Goal: Information Seeking & Learning: Check status

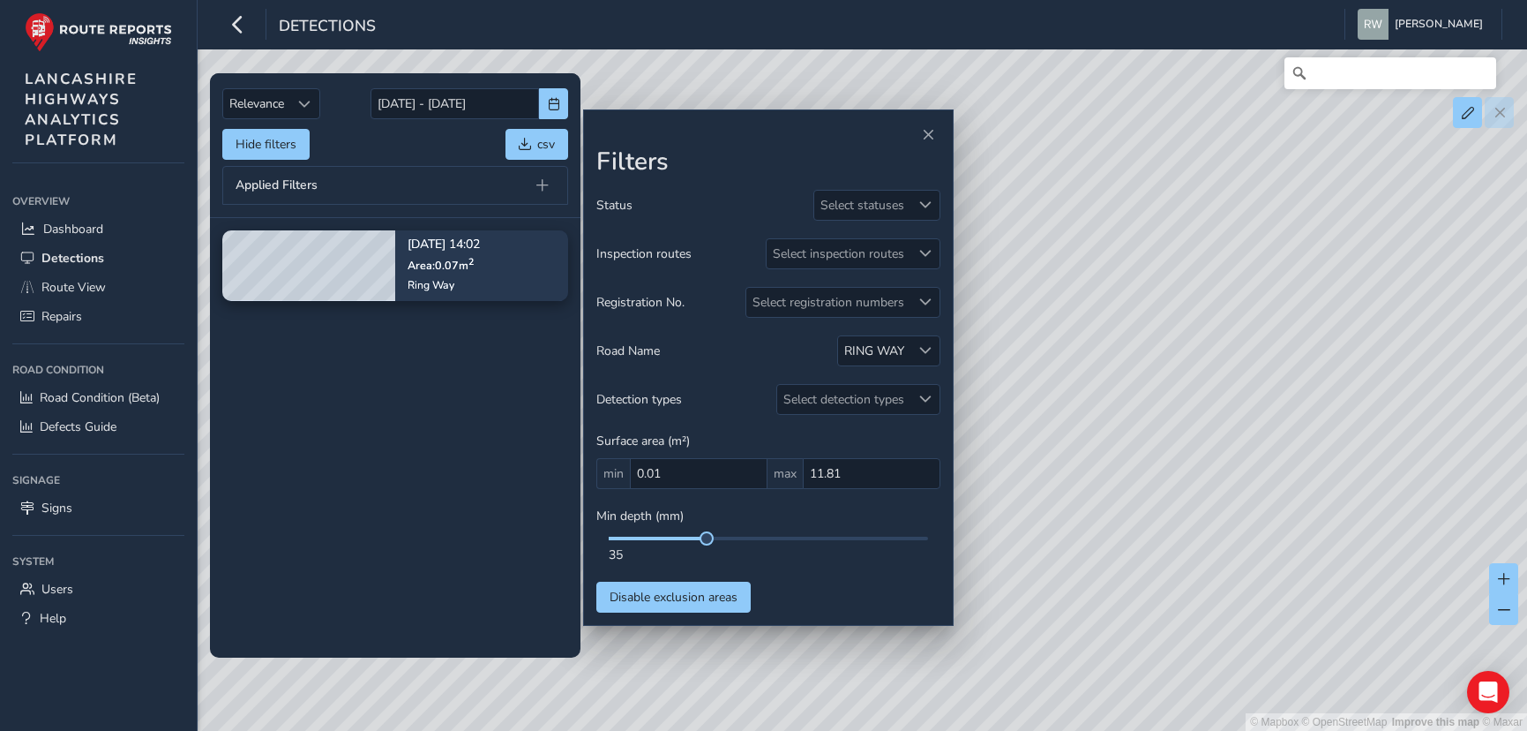
click at [471, 371] on tbody "[DATE] 14:02 Area: 0.07 m [GEOGRAPHIC_DATA]" at bounding box center [395, 437] width 371 height 439
click at [732, 546] on div "35" at bounding box center [768, 554] width 319 height 17
click at [712, 546] on div "35" at bounding box center [768, 554] width 319 height 17
click at [482, 529] on tbody "[DATE] 14:02 Area: 0.07 m [GEOGRAPHIC_DATA]" at bounding box center [395, 437] width 371 height 439
click at [846, 568] on div "Status Select statuses Inspection routes Select inspection routes Registration …" at bounding box center [768, 401] width 344 height 423
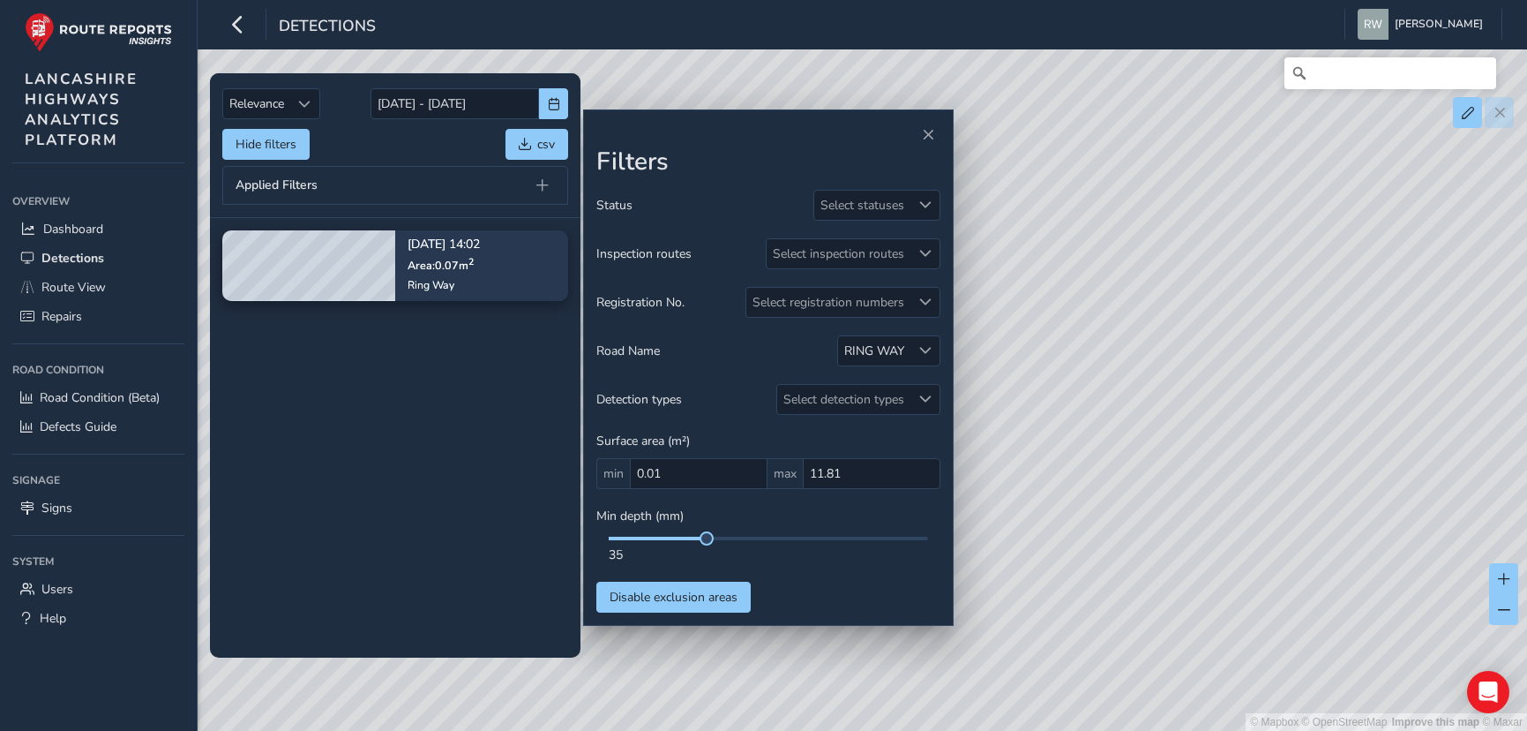
click at [761, 140] on div at bounding box center [768, 135] width 344 height 25
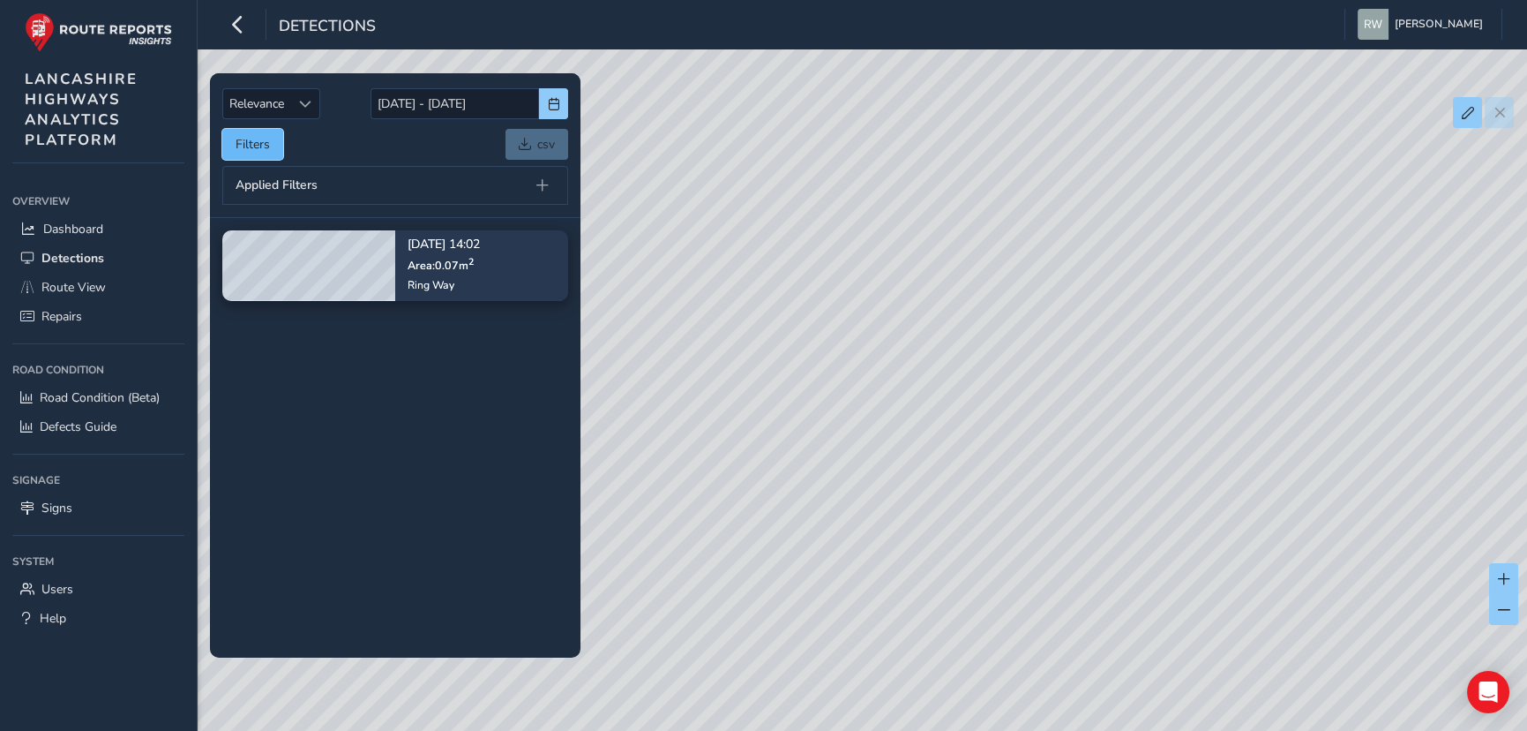
click at [266, 147] on button "Filters" at bounding box center [252, 144] width 61 height 31
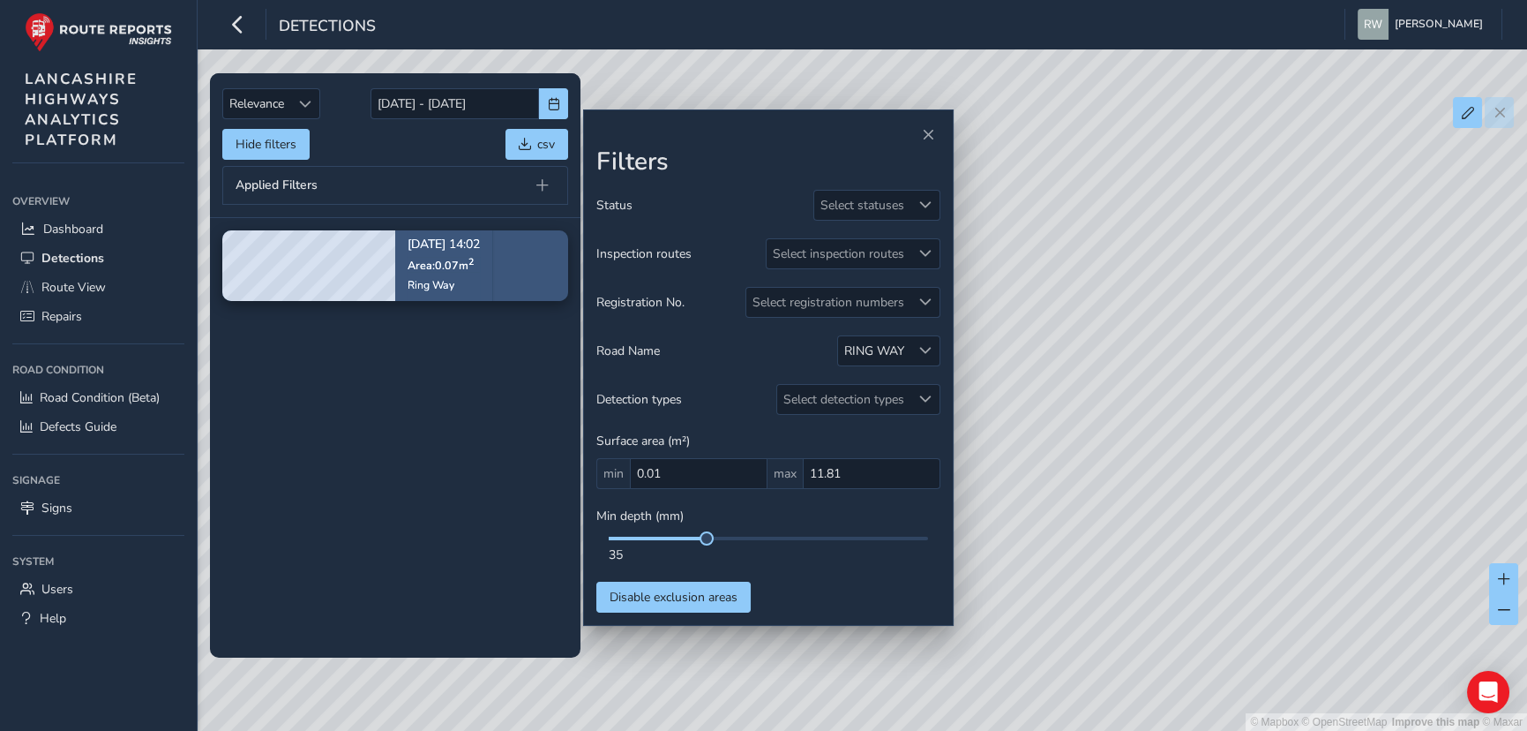
click at [424, 257] on p "Area: 0.07 m 2" at bounding box center [444, 264] width 72 height 14
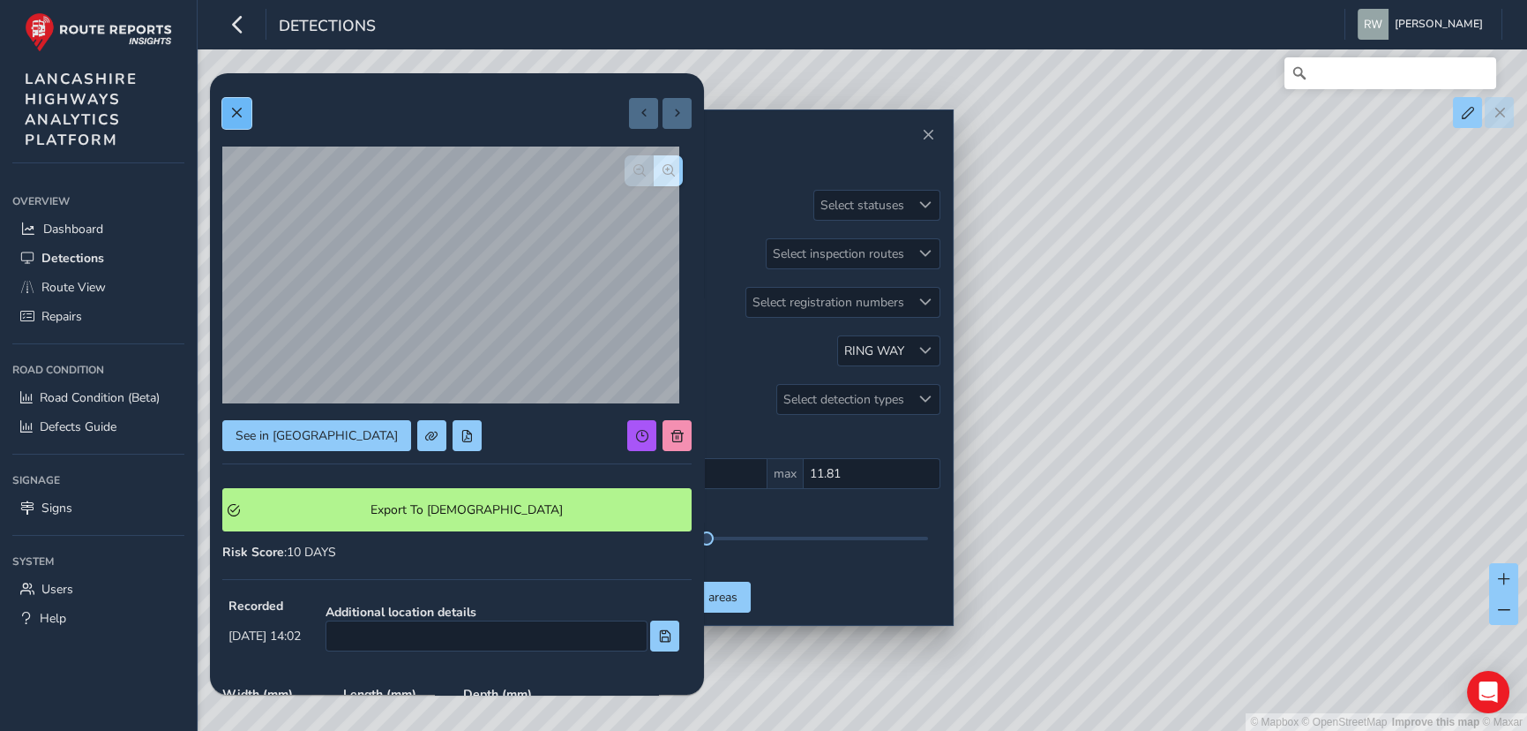
click at [237, 109] on span at bounding box center [236, 113] width 12 height 12
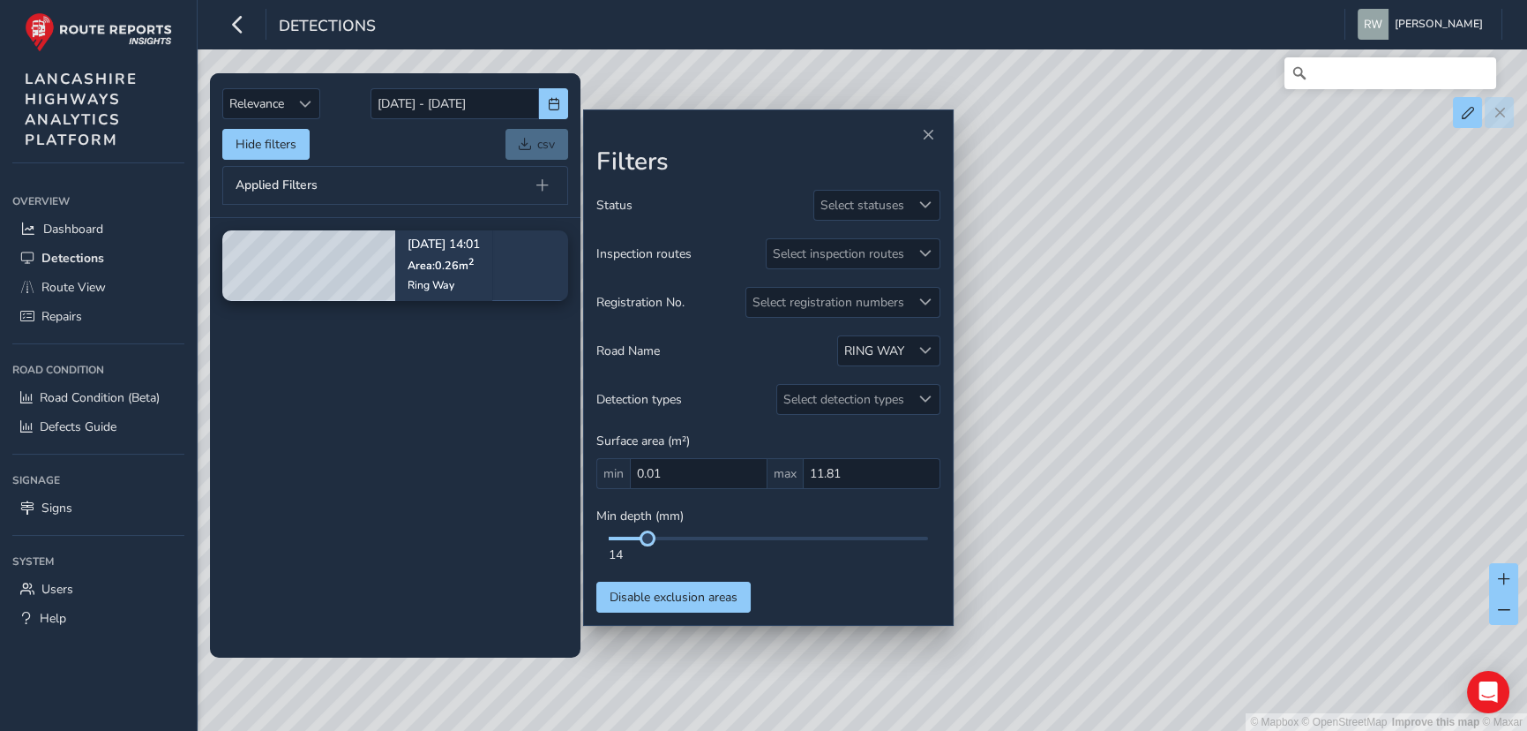
drag, startPoint x: 707, startPoint y: 538, endPoint x: 599, endPoint y: 537, distance: 107.6
click at [599, 537] on div "14" at bounding box center [768, 549] width 344 height 26
click at [705, 543] on span at bounding box center [707, 538] width 14 height 14
click at [62, 263] on span "Detections" at bounding box center [72, 258] width 63 height 17
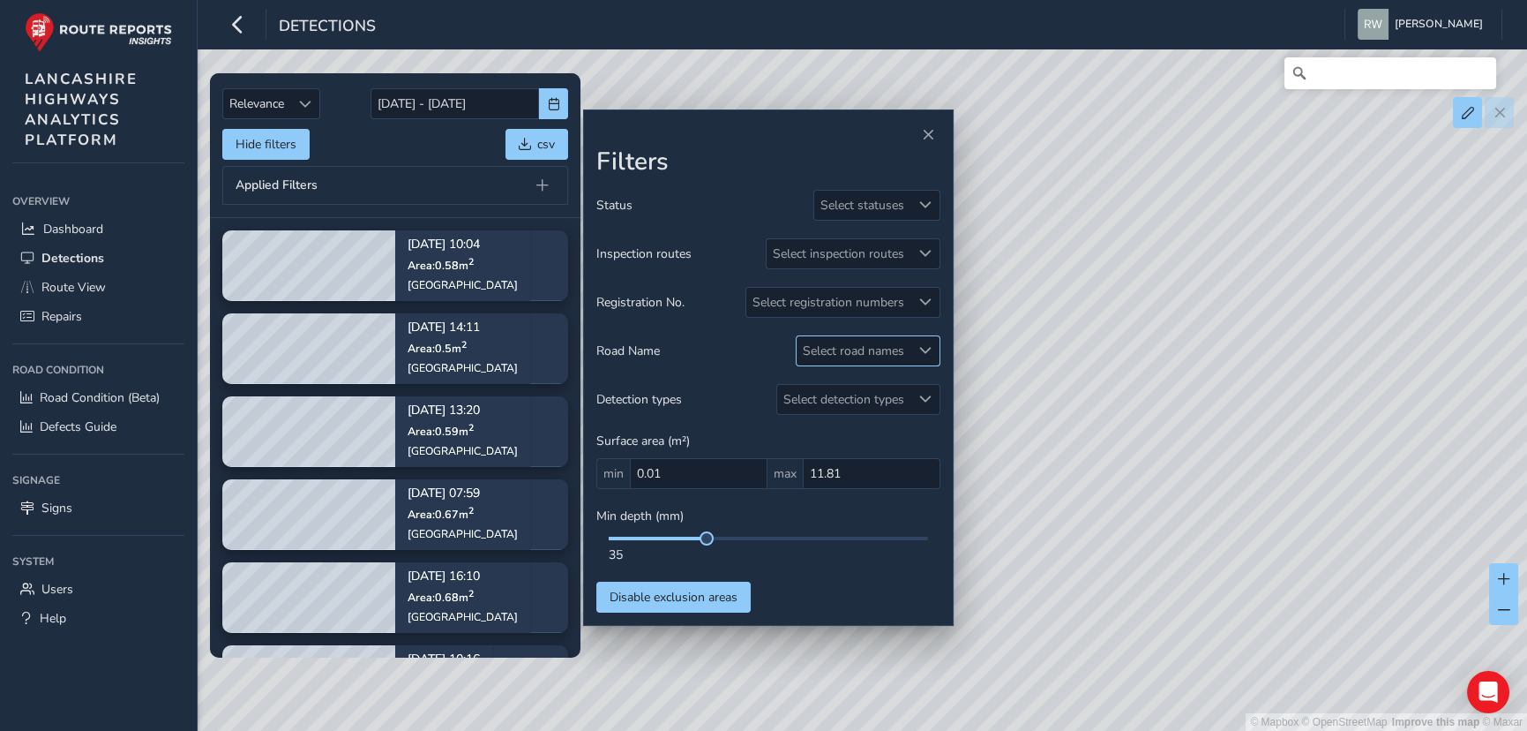
click at [927, 349] on span at bounding box center [925, 350] width 12 height 12
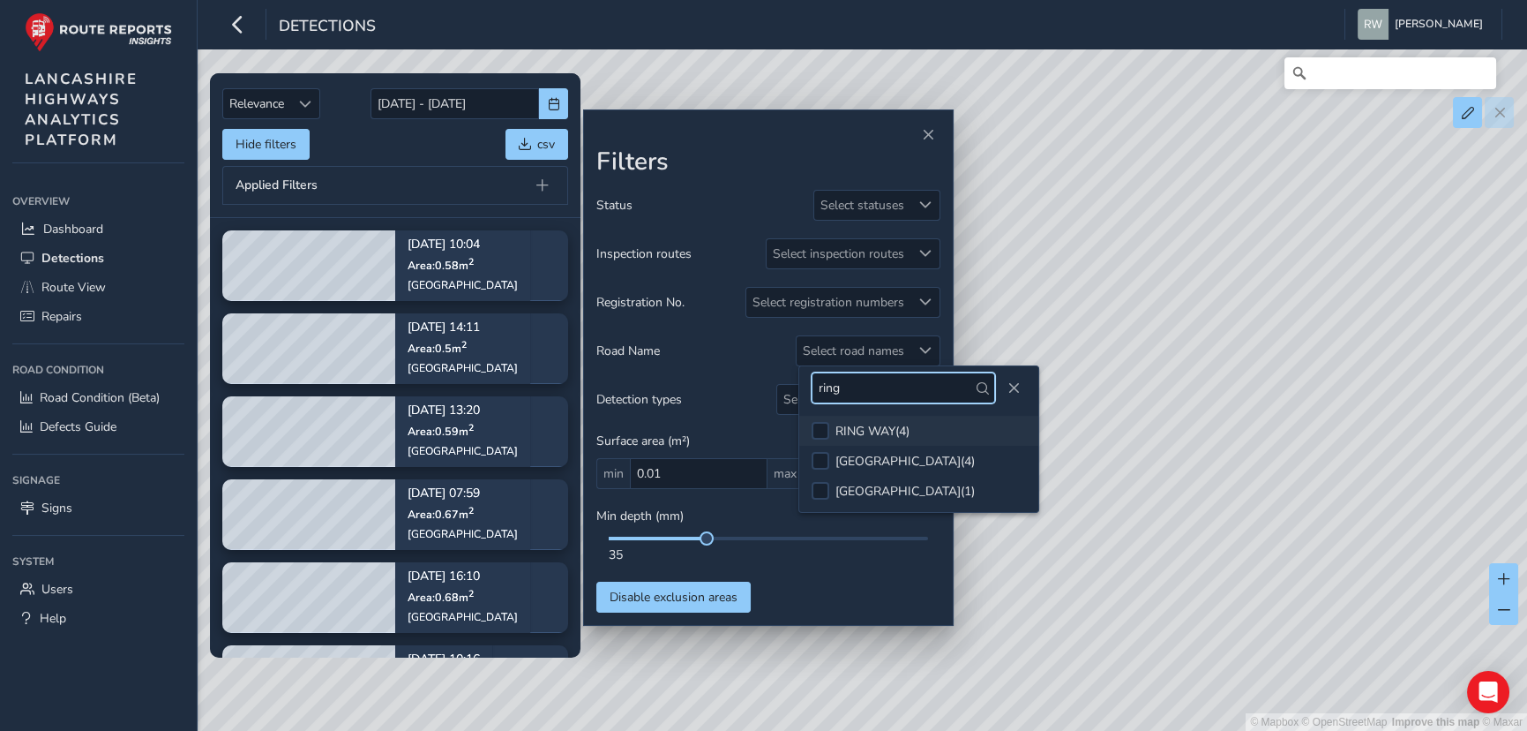
type input "ring"
click at [881, 429] on div "RING WAY ( 4 )" at bounding box center [873, 431] width 74 height 17
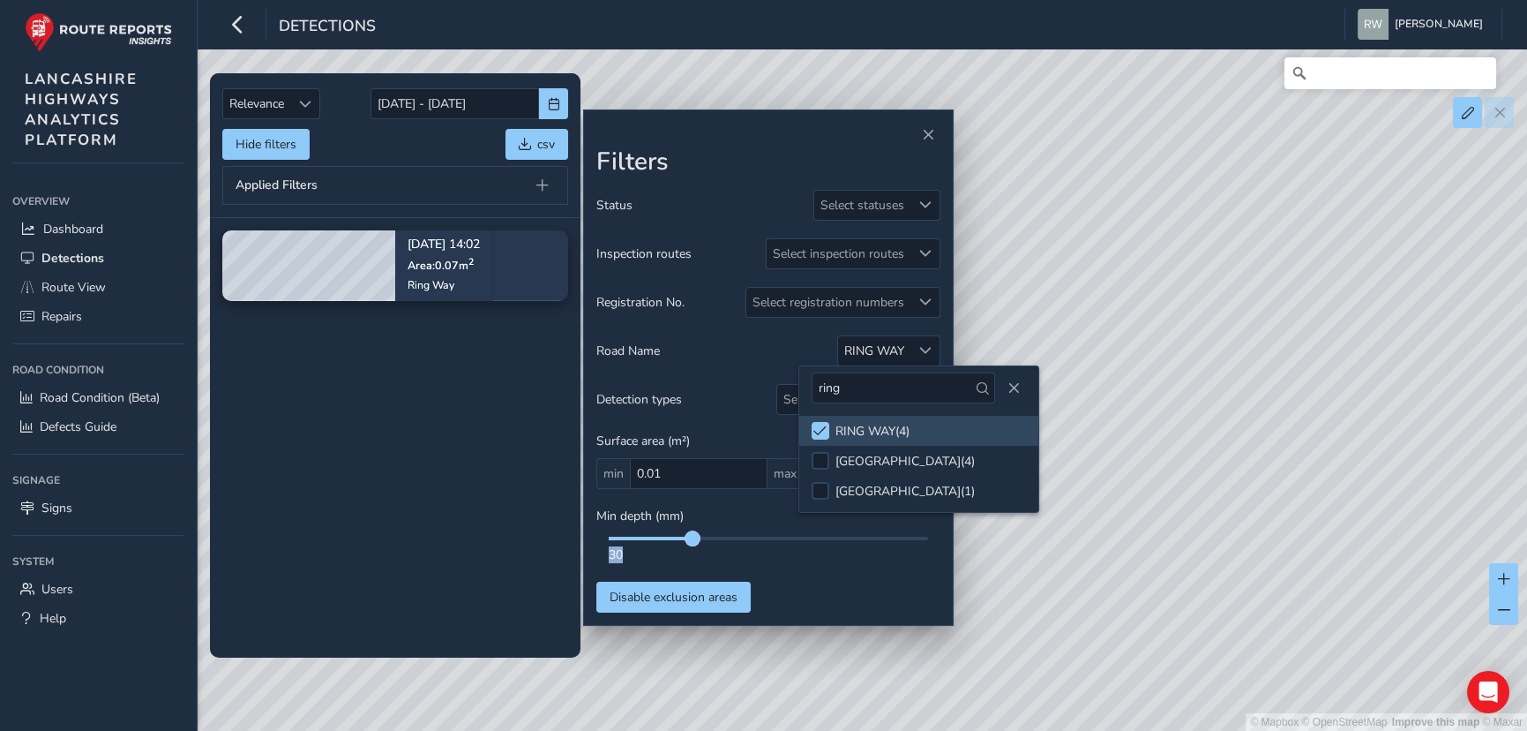
drag, startPoint x: 708, startPoint y: 543, endPoint x: 688, endPoint y: 538, distance: 19.9
click at [686, 543] on span at bounding box center [693, 538] width 14 height 14
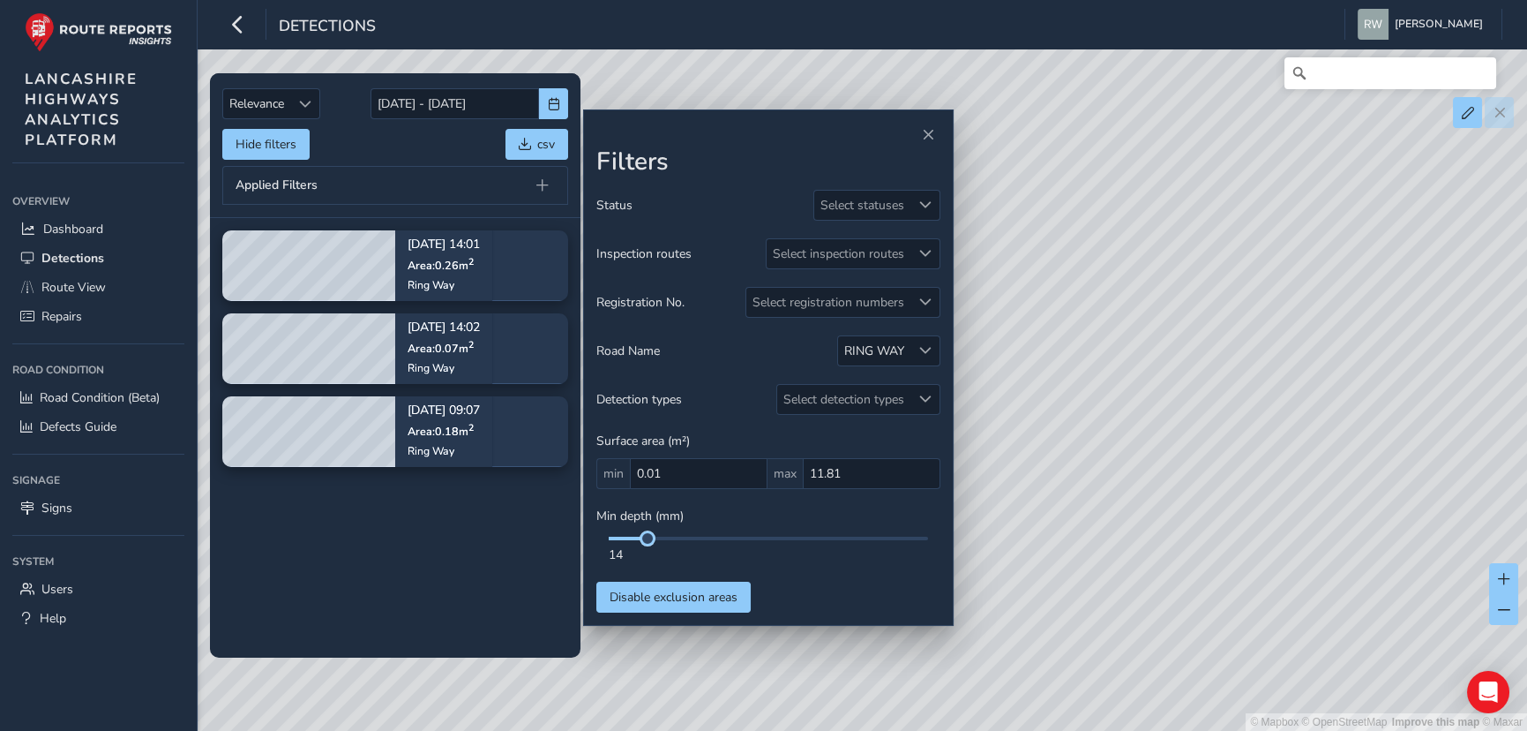
drag, startPoint x: 690, startPoint y: 542, endPoint x: 626, endPoint y: 540, distance: 64.4
click at [626, 540] on div "14" at bounding box center [768, 549] width 344 height 26
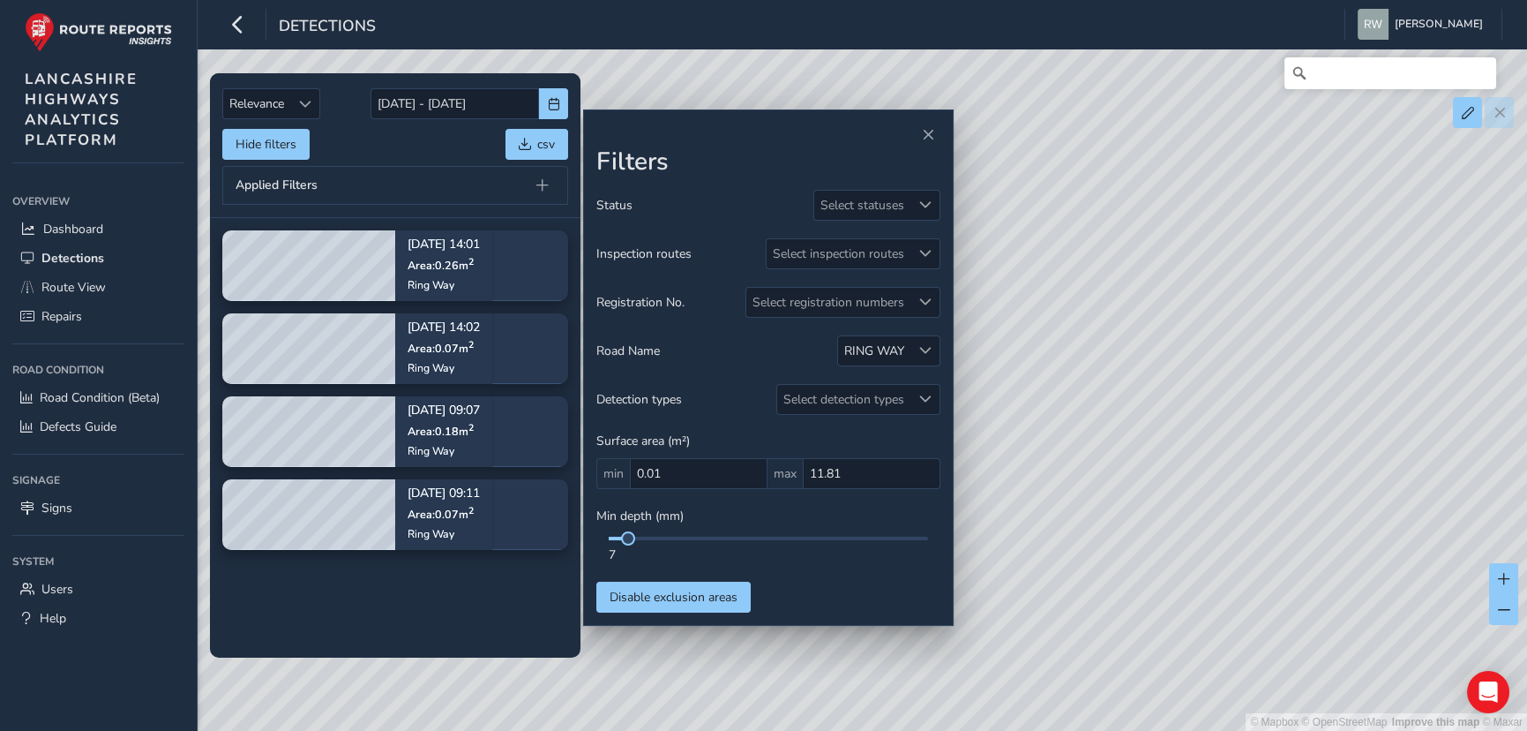
drag, startPoint x: 630, startPoint y: 544, endPoint x: 674, endPoint y: 544, distance: 44.1
click at [674, 546] on div "7" at bounding box center [768, 554] width 319 height 17
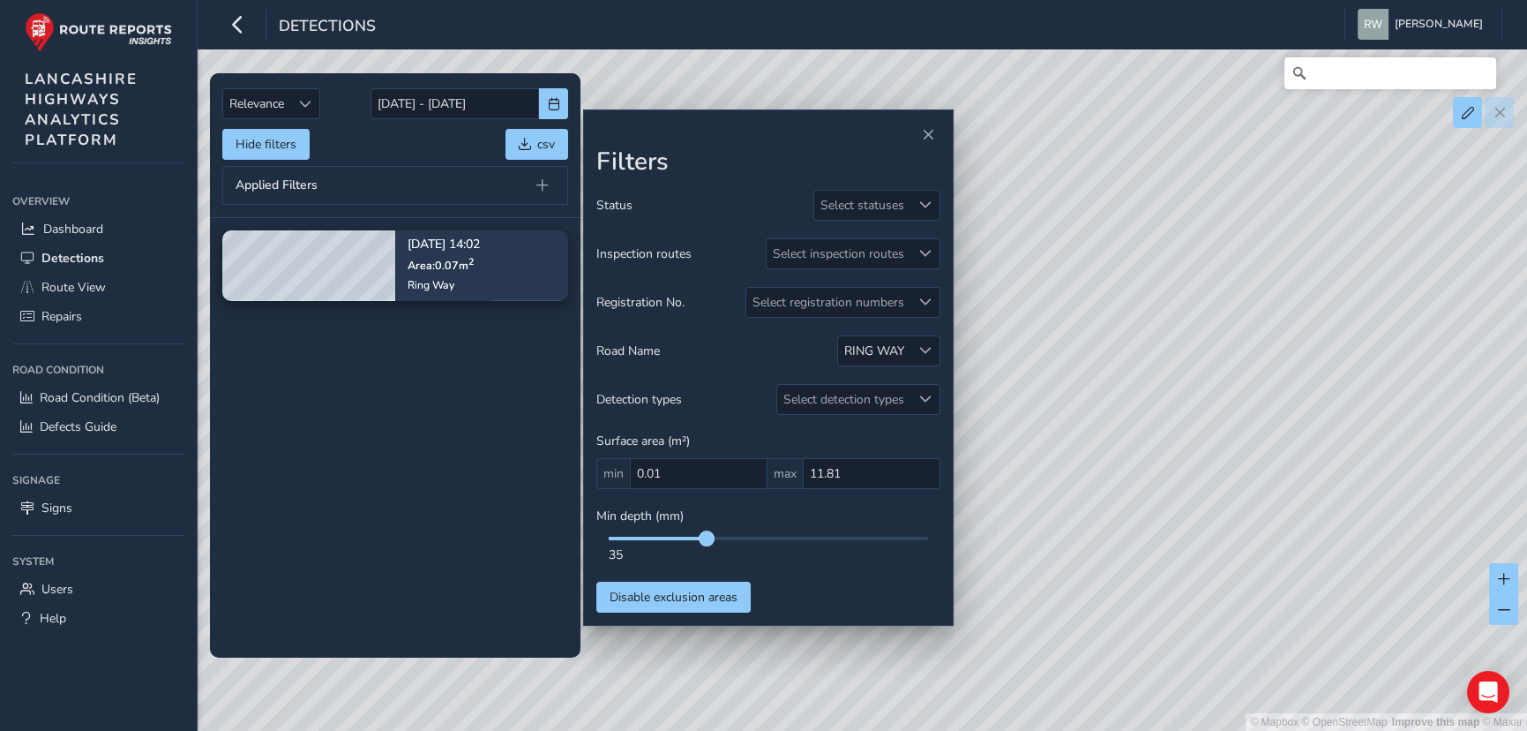
drag, startPoint x: 629, startPoint y: 540, endPoint x: 709, endPoint y: 539, distance: 80.3
click at [709, 540] on span at bounding box center [707, 538] width 14 height 14
click at [935, 347] on div at bounding box center [925, 350] width 29 height 29
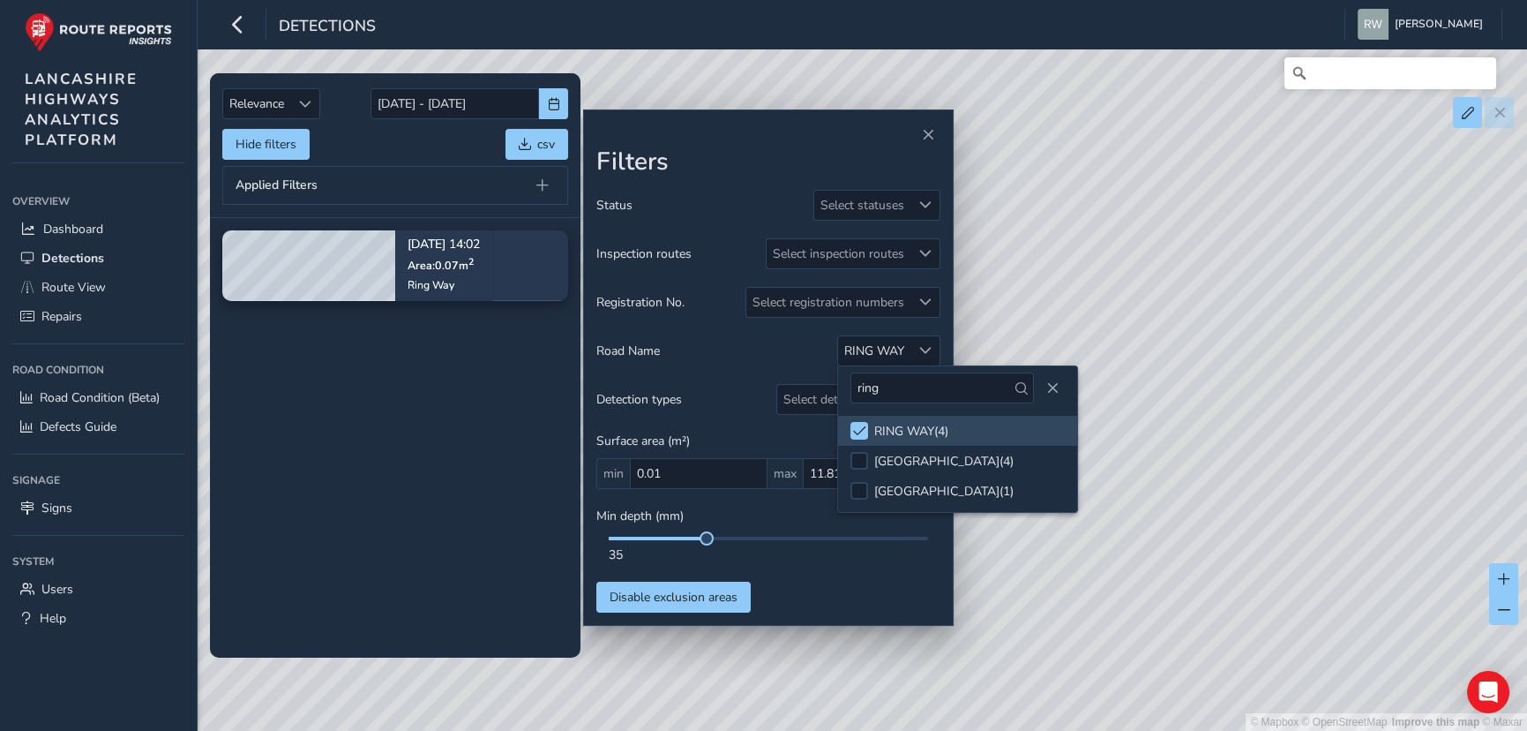
drag, startPoint x: 866, startPoint y: 389, endPoint x: 840, endPoint y: 393, distance: 26.0
click at [840, 393] on div "ring" at bounding box center [957, 387] width 239 height 43
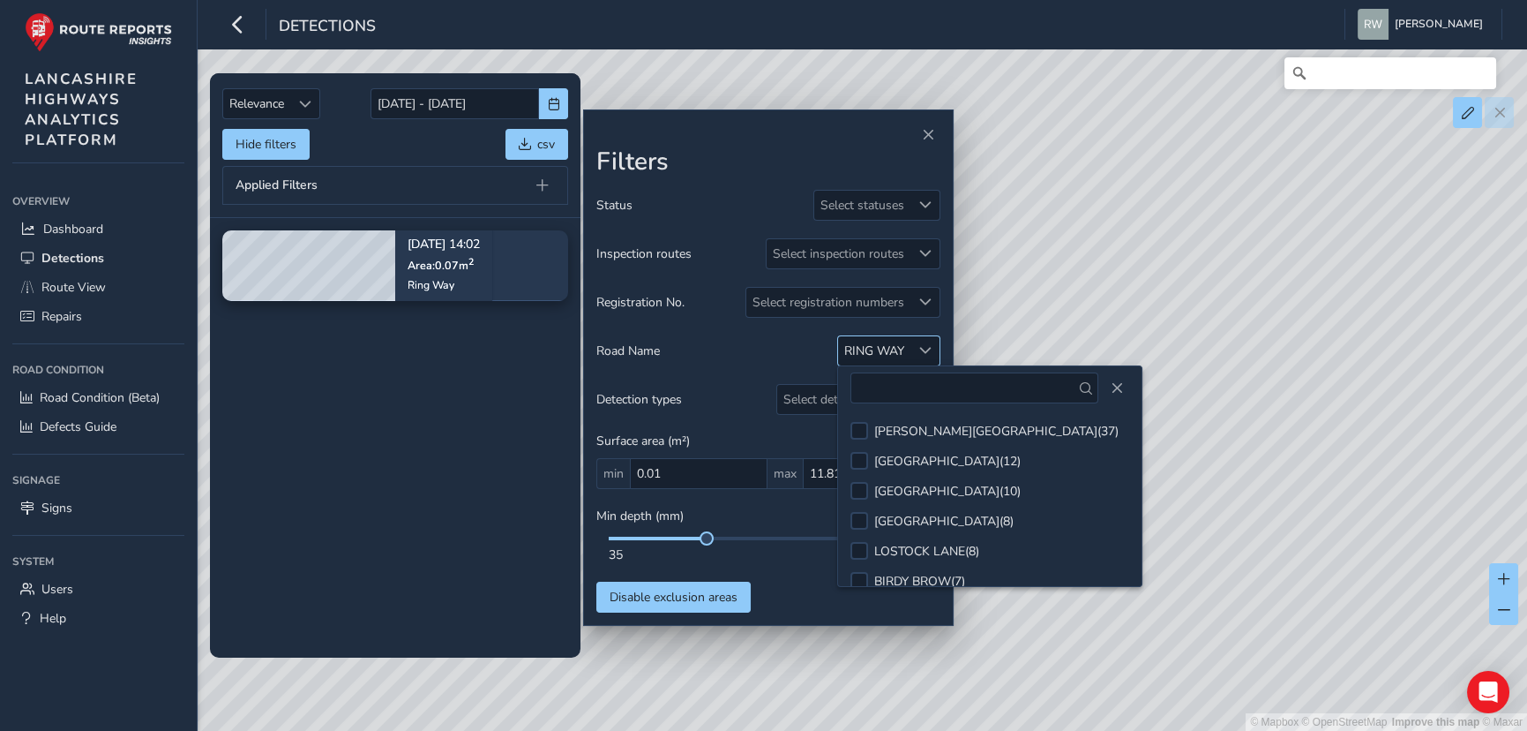
click at [928, 353] on span at bounding box center [925, 350] width 12 height 12
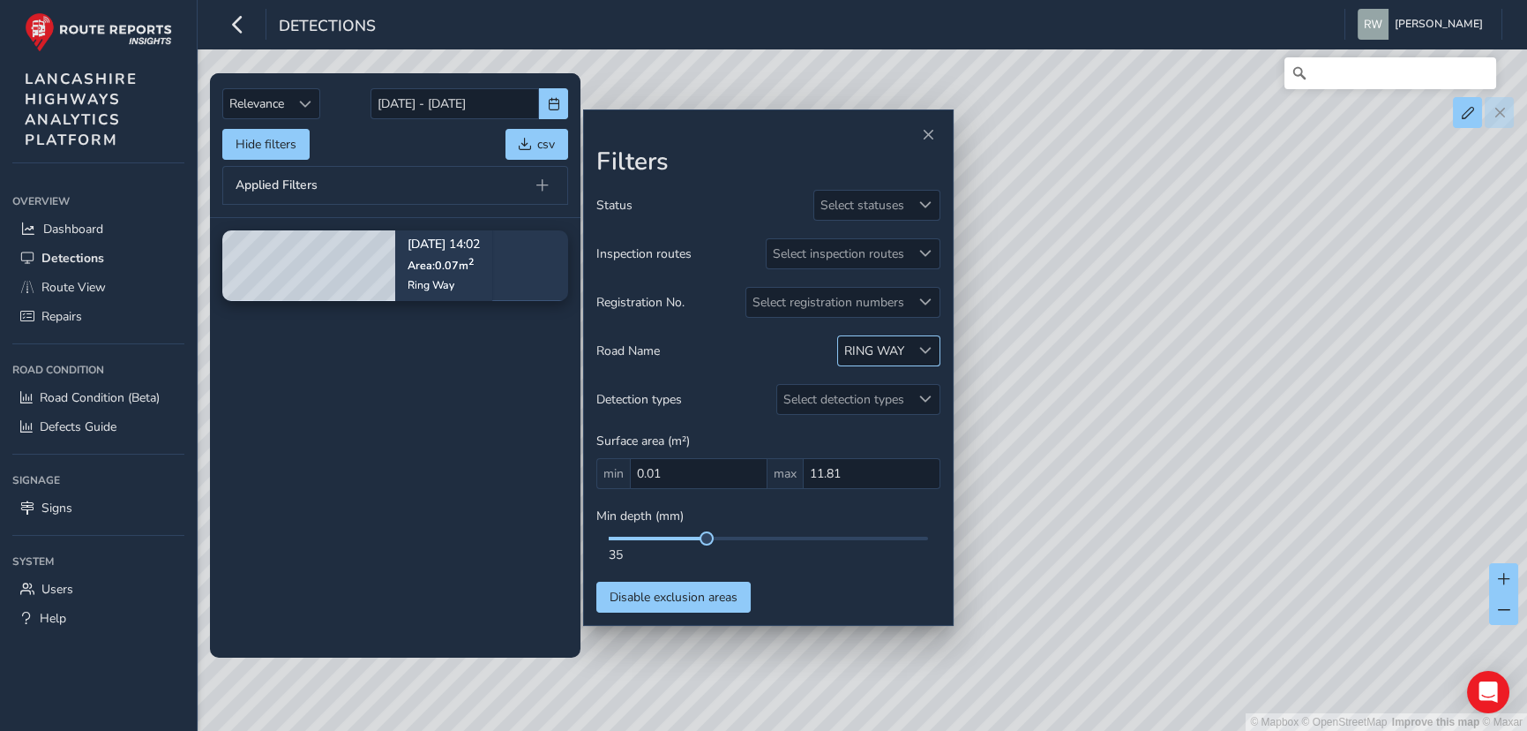
click at [928, 353] on span at bounding box center [925, 350] width 12 height 12
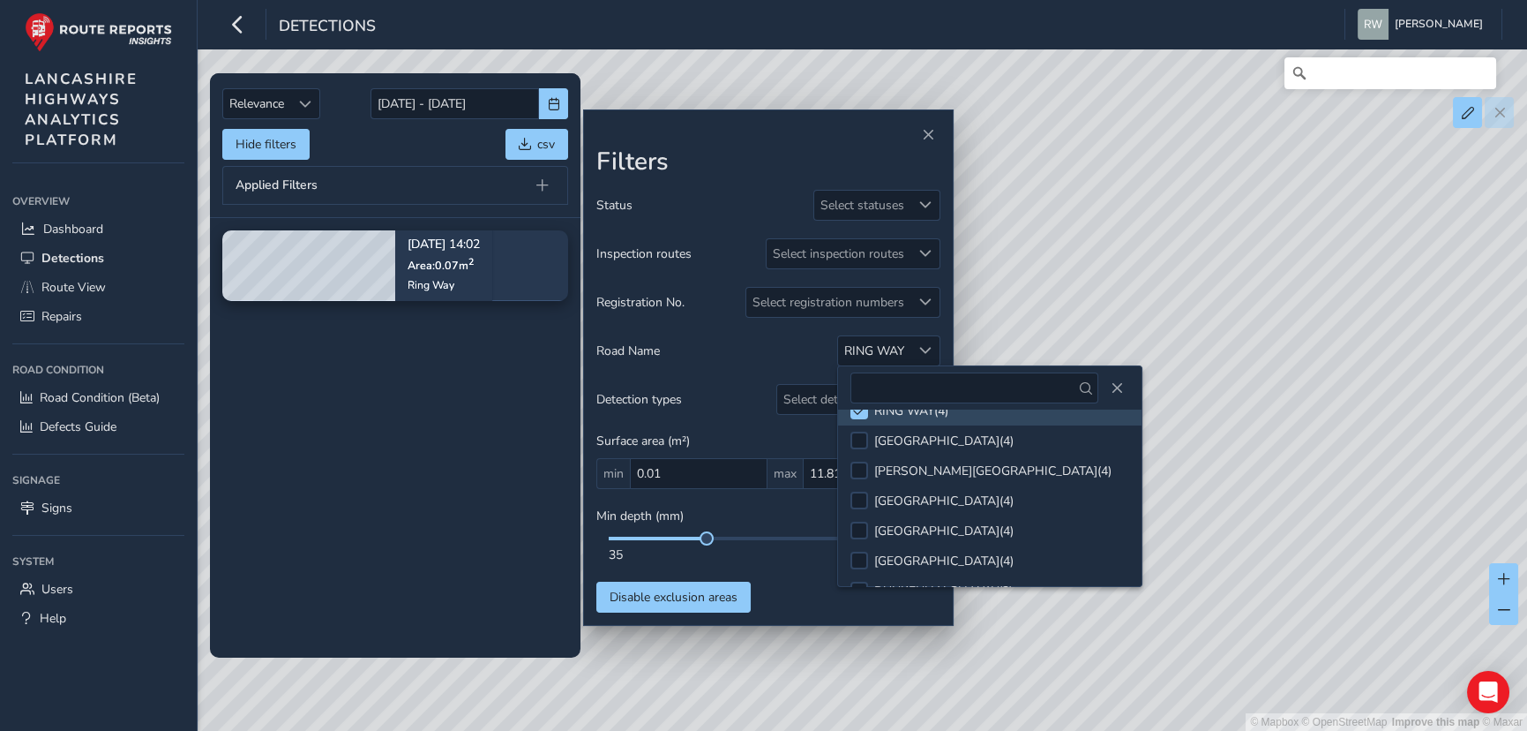
scroll to position [609, 0]
